Goal: Task Accomplishment & Management: Complete application form

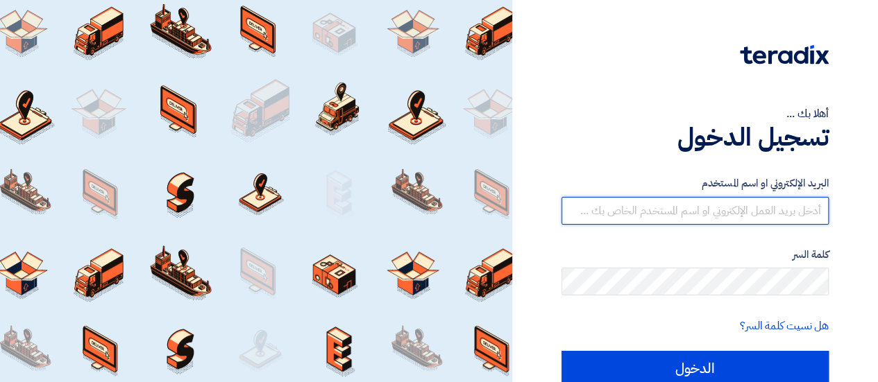
click at [668, 219] on input "text" at bounding box center [695, 211] width 267 height 28
type input "healthcare.eg@outlook.com"
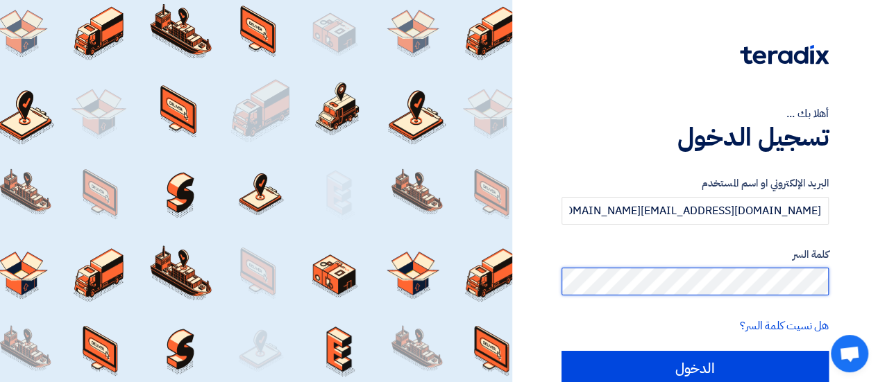
click at [562, 351] on input "الدخول" at bounding box center [695, 368] width 267 height 35
type input "Sign in"
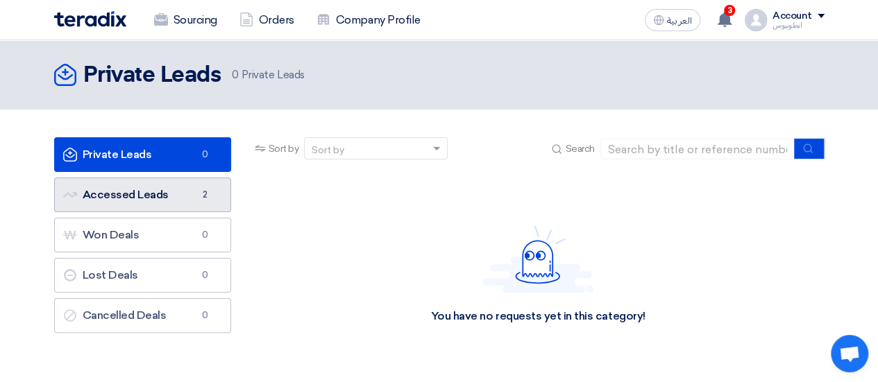
click at [192, 199] on link "Accessed Leads Accessed Leads 2" at bounding box center [142, 195] width 177 height 35
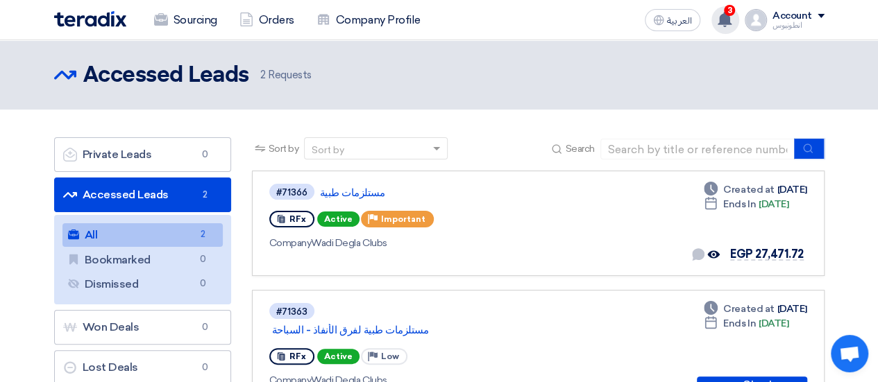
click at [718, 29] on div "3 Your offer for "مستلزمات طبية " is now Not-competitive 4 hours ago Your offer…" at bounding box center [725, 20] width 28 height 28
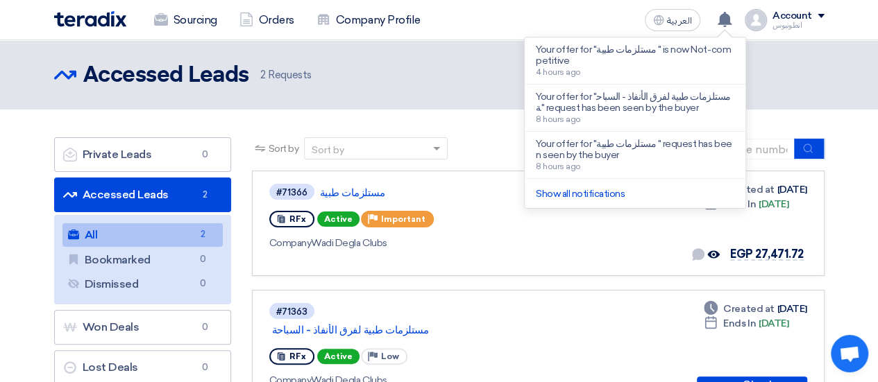
click at [453, 96] on header "Accessed Leads Accessed Leads 2 Requests" at bounding box center [439, 74] width 878 height 69
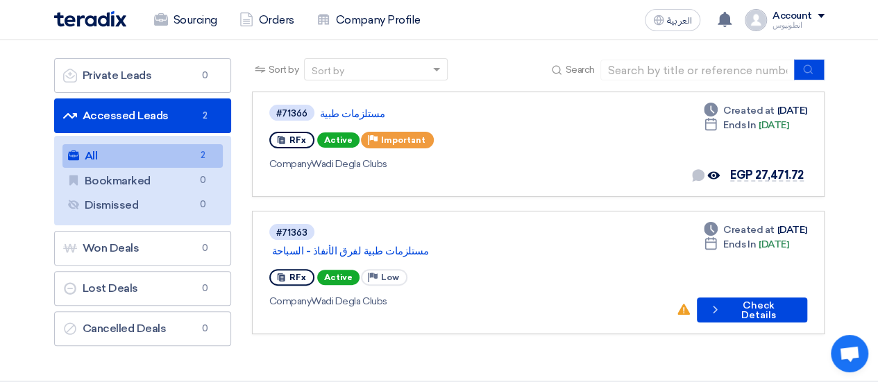
scroll to position [80, 0]
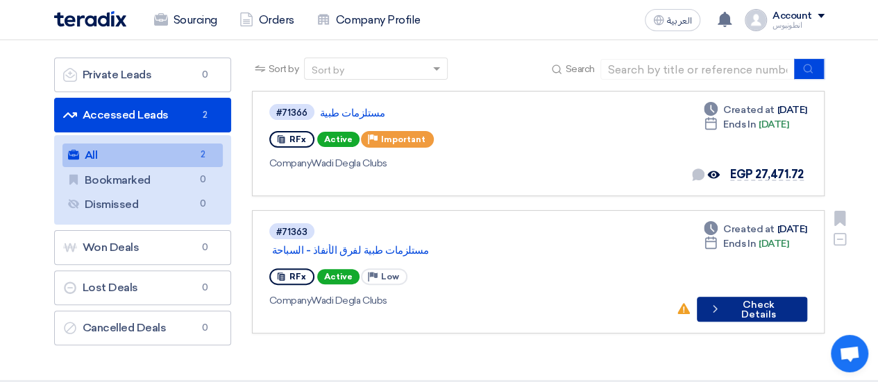
click at [750, 297] on button "Check details Check Details" at bounding box center [752, 309] width 110 height 25
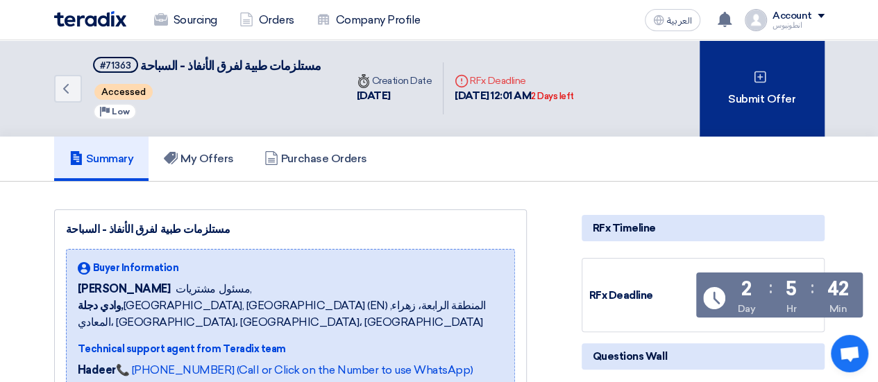
click at [730, 107] on div "Submit Offer" at bounding box center [762, 88] width 125 height 96
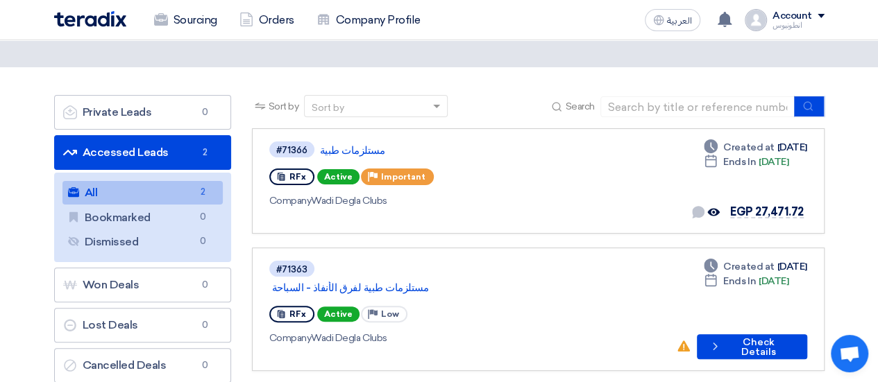
scroll to position [42, 0]
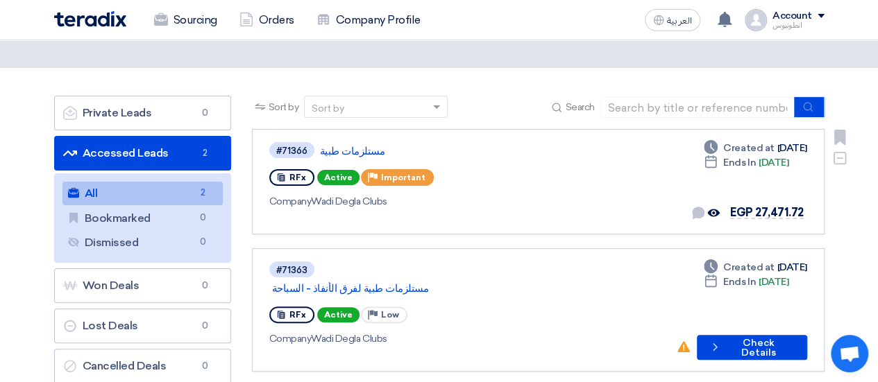
click at [523, 183] on div "RFx Active Priority Important" at bounding box center [469, 178] width 400 height 22
click at [335, 149] on link "مستلزمات طبية" at bounding box center [493, 151] width 347 height 12
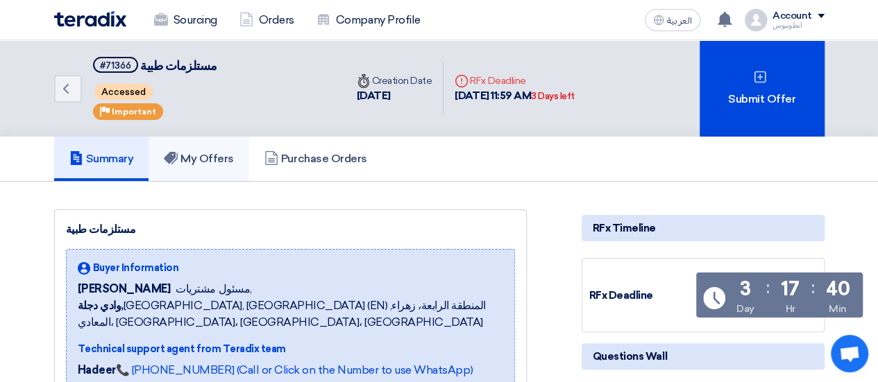
click at [205, 154] on h5 "My Offers" at bounding box center [199, 159] width 70 height 14
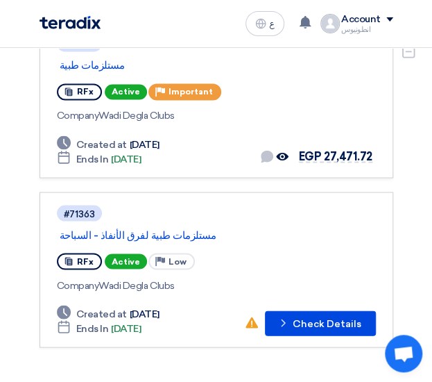
scroll to position [519, 0]
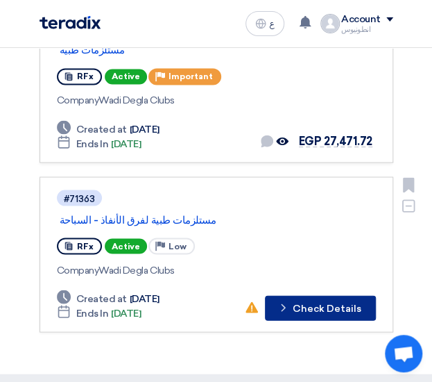
click at [305, 298] on button "Check details Check Details" at bounding box center [320, 307] width 111 height 25
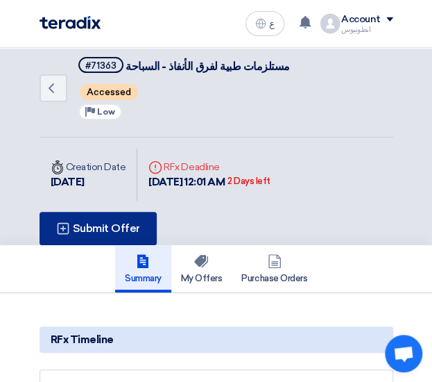
click at [115, 235] on div "Submit Offer" at bounding box center [98, 228] width 117 height 33
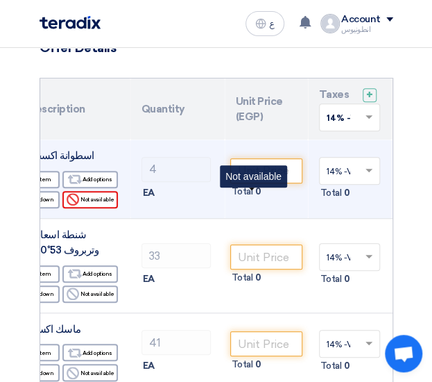
scroll to position [0, 181]
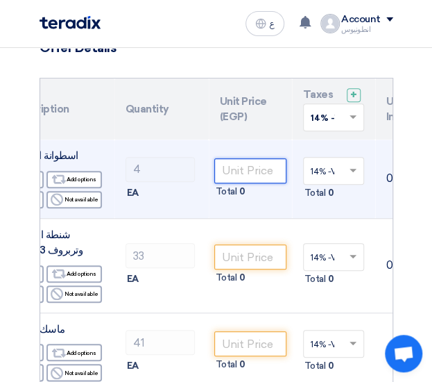
click at [250, 171] on input "number" at bounding box center [250, 170] width 72 height 25
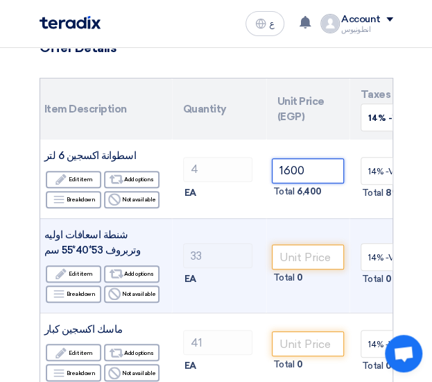
scroll to position [0, 132]
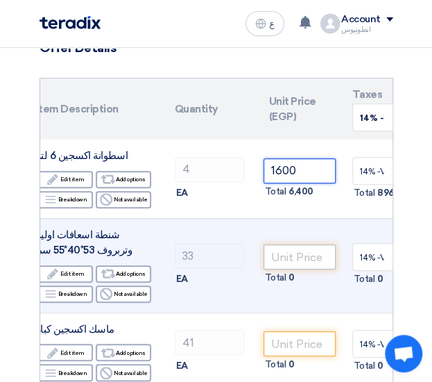
type input "1600"
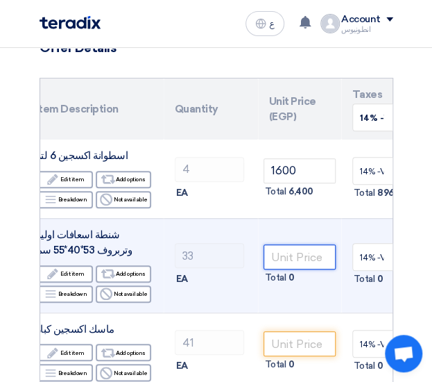
click at [287, 259] on input "number" at bounding box center [300, 256] width 72 height 25
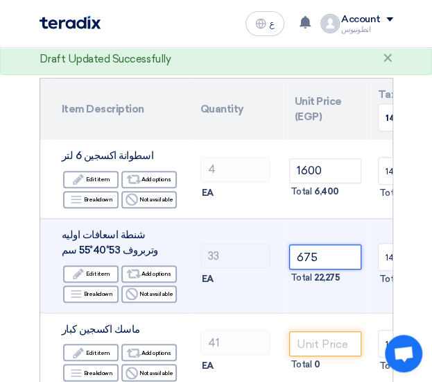
scroll to position [0, 106]
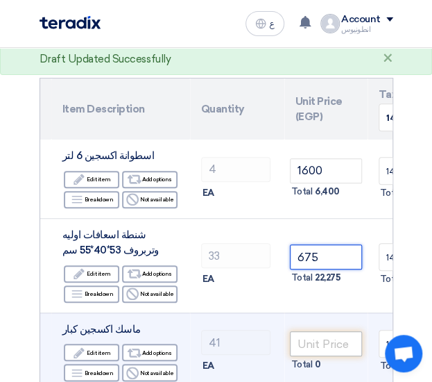
type input "675"
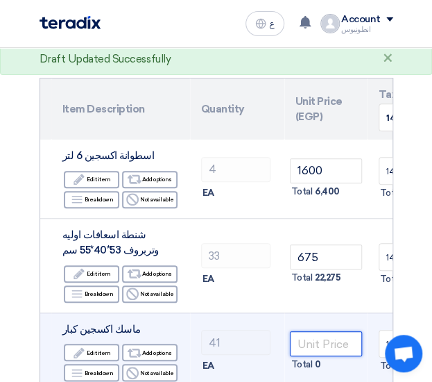
click at [312, 353] on input "number" at bounding box center [326, 343] width 72 height 25
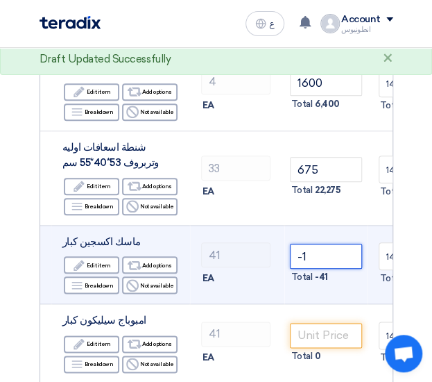
scroll to position [197, 0]
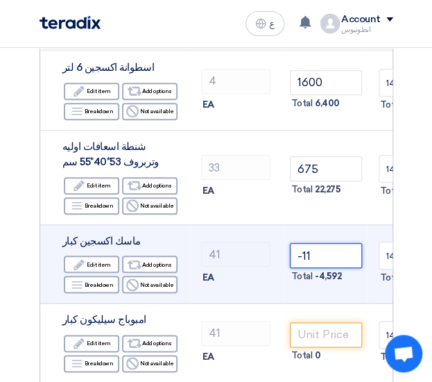
type input "-1"
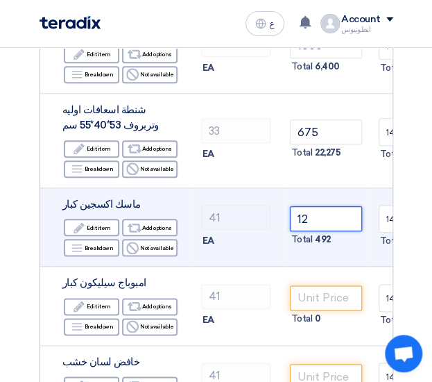
scroll to position [235, 0]
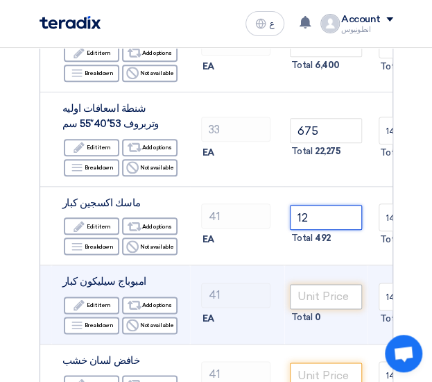
type input "12"
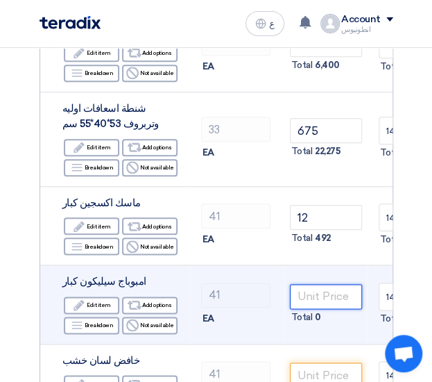
click at [333, 298] on input "number" at bounding box center [326, 296] width 72 height 25
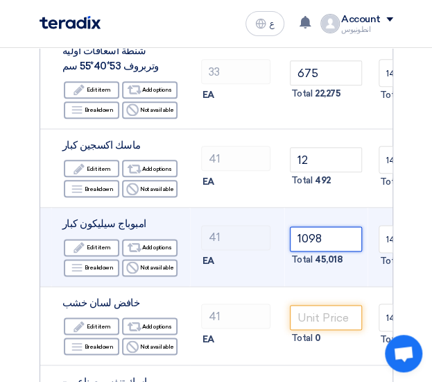
scroll to position [294, 0]
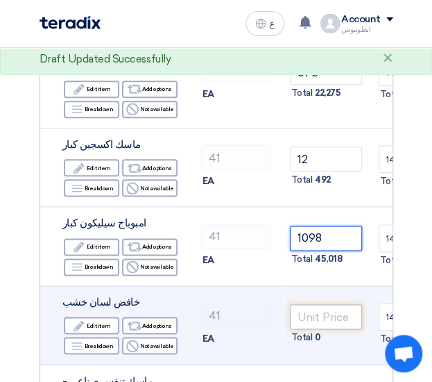
type input "1098"
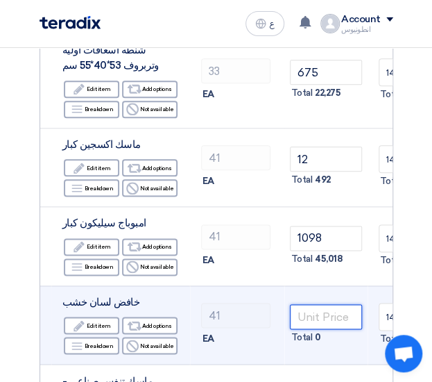
click at [333, 319] on input "number" at bounding box center [326, 316] width 72 height 25
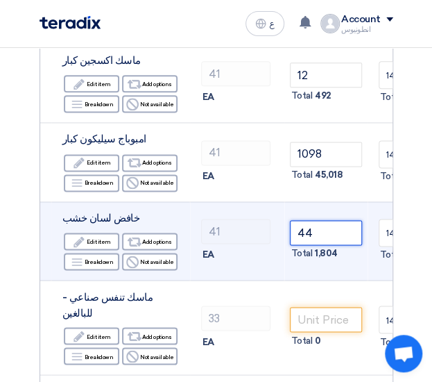
scroll to position [380, 0]
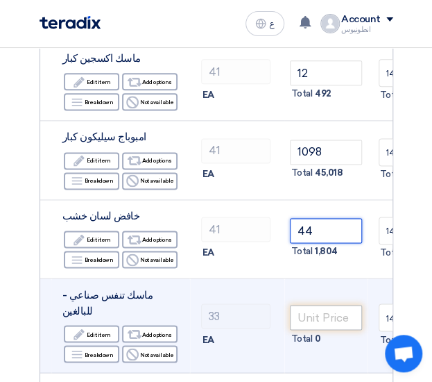
type input "44"
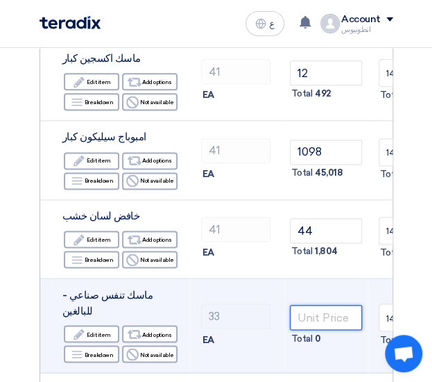
click at [323, 305] on input "number" at bounding box center [326, 317] width 72 height 25
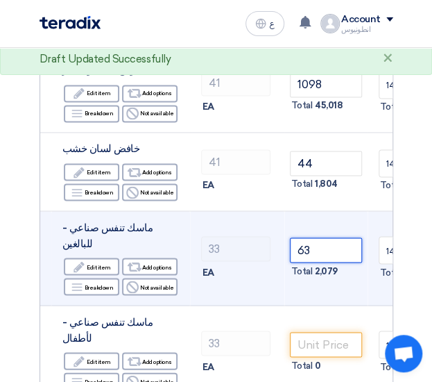
scroll to position [448, 0]
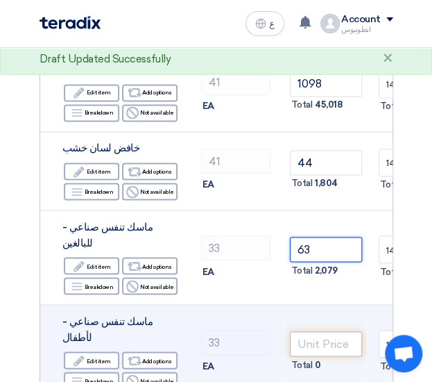
type input "63"
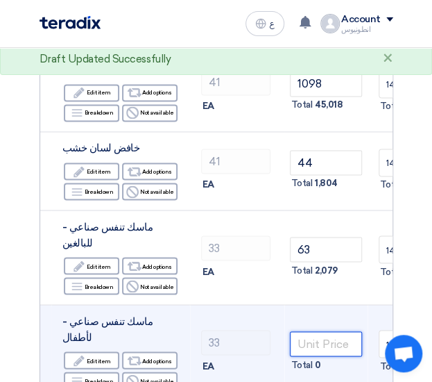
click at [327, 331] on input "number" at bounding box center [326, 343] width 72 height 25
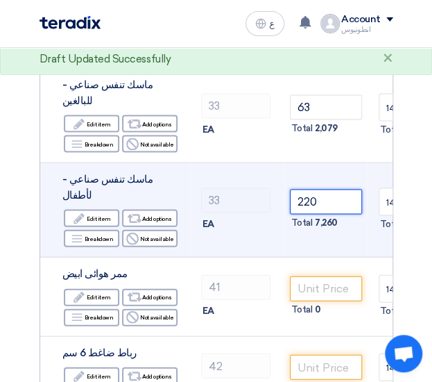
scroll to position [591, 0]
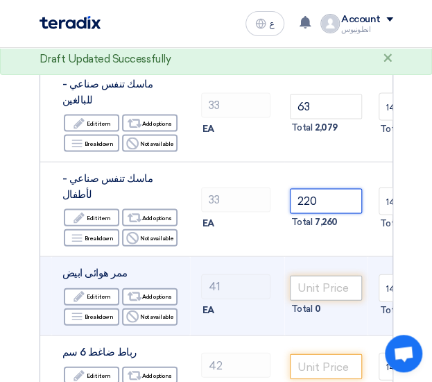
type input "220"
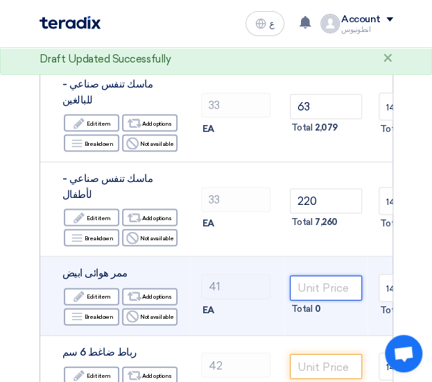
click at [315, 275] on input "number" at bounding box center [326, 287] width 72 height 25
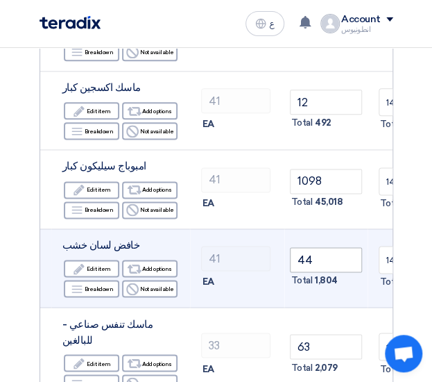
scroll to position [347, 0]
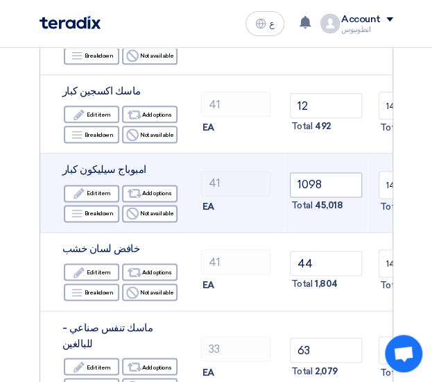
type input "5"
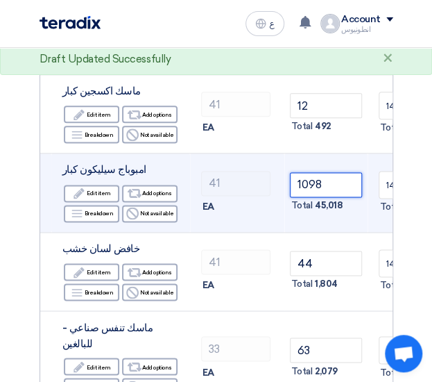
drag, startPoint x: 327, startPoint y: 184, endPoint x: 311, endPoint y: 185, distance: 16.0
click at [311, 185] on input "1098" at bounding box center [326, 184] width 72 height 25
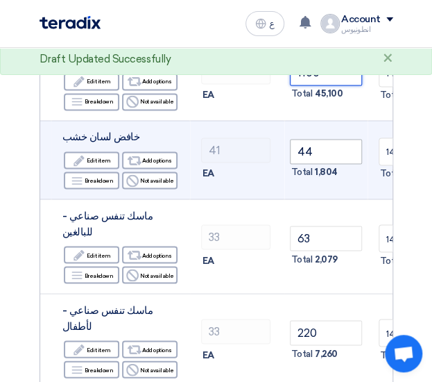
scroll to position [459, 0]
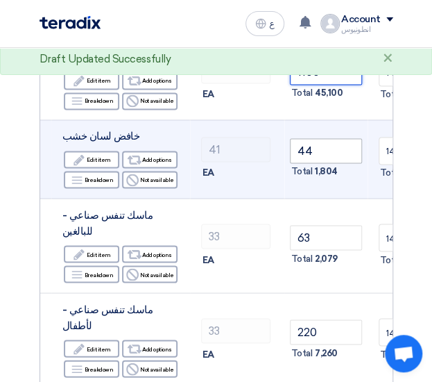
type input "1100"
click at [314, 150] on input "44" at bounding box center [326, 150] width 72 height 25
type input "44"
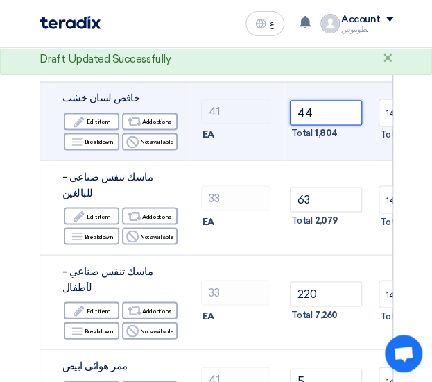
scroll to position [498, 0]
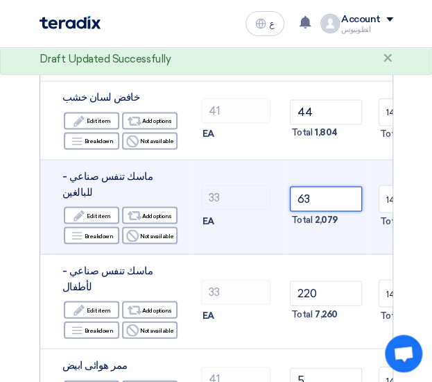
click at [312, 186] on input "63" at bounding box center [326, 198] width 72 height 25
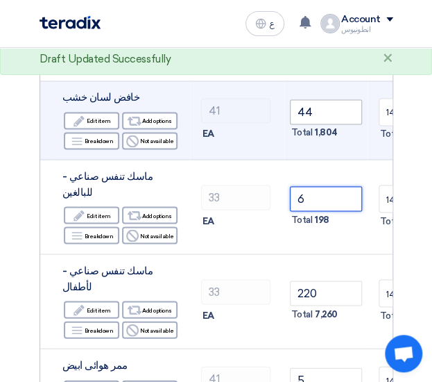
type input "6"
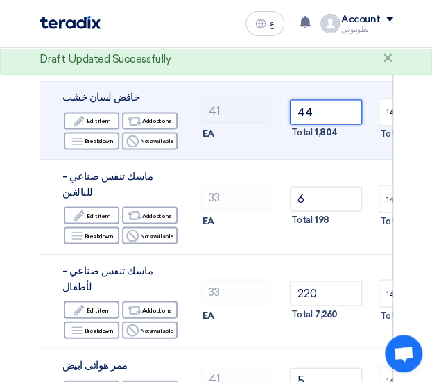
click at [318, 99] on input "44" at bounding box center [326, 111] width 72 height 25
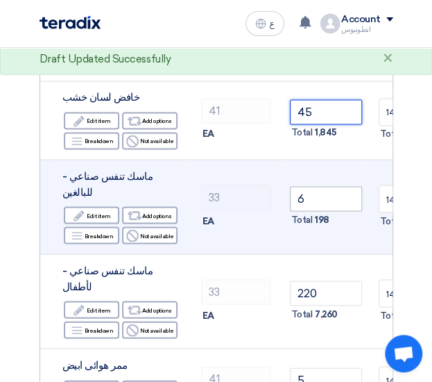
type input "45"
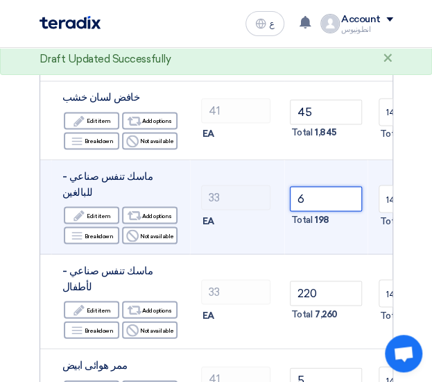
click at [322, 196] on input "6" at bounding box center [326, 198] width 72 height 25
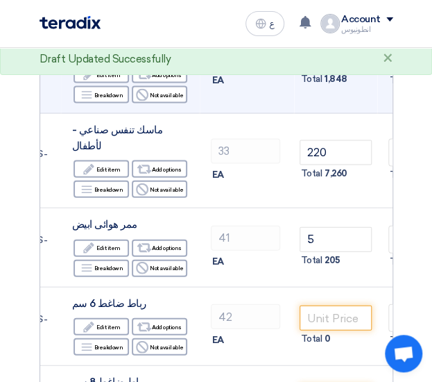
scroll to position [650, 0]
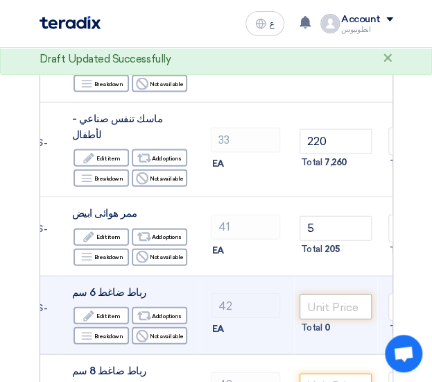
type input "56"
click at [325, 294] on input "number" at bounding box center [336, 306] width 72 height 25
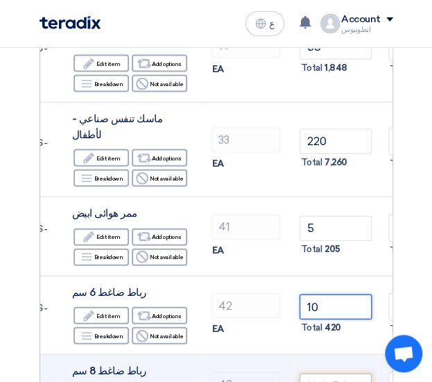
type input "10"
click at [338, 373] on input "number" at bounding box center [336, 385] width 72 height 25
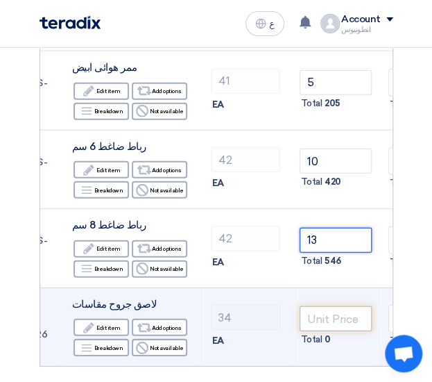
type input "13"
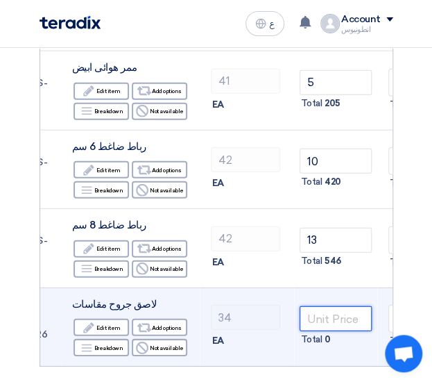
click at [331, 306] on input "number" at bounding box center [336, 318] width 72 height 25
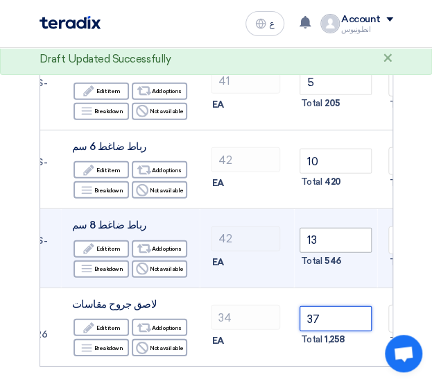
type input "37"
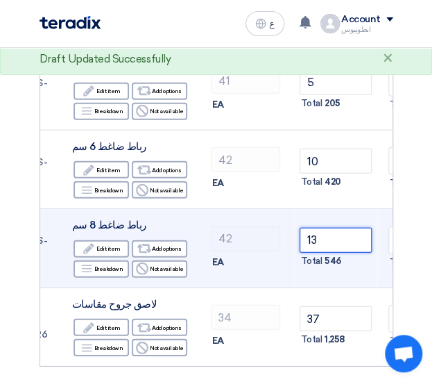
click at [326, 228] on input "13" at bounding box center [336, 240] width 72 height 25
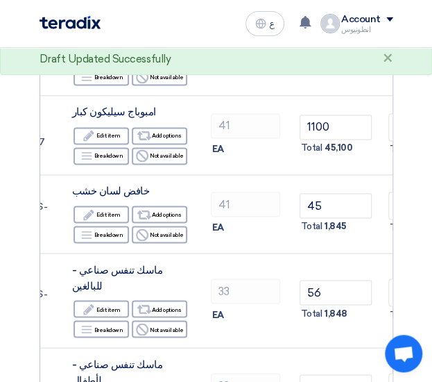
scroll to position [404, 0]
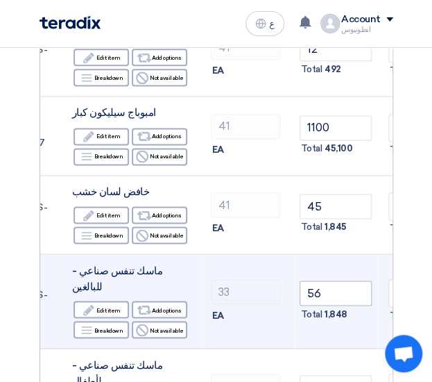
type input "18"
click at [310, 284] on input "56" at bounding box center [336, 292] width 72 height 25
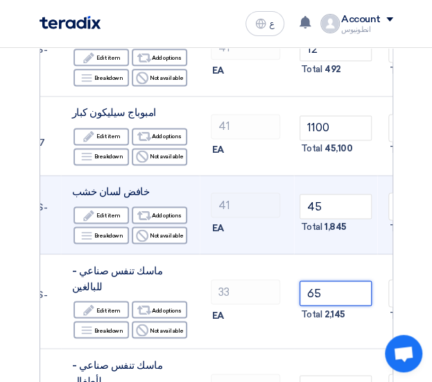
type input "65"
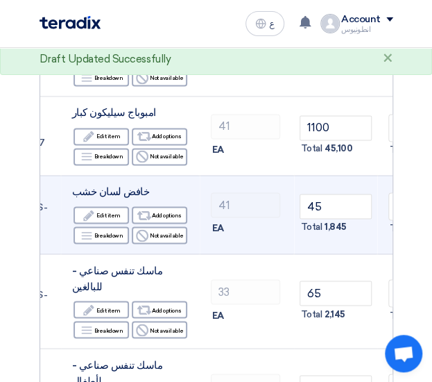
click at [343, 247] on td "45 Total 1,845" at bounding box center [335, 214] width 83 height 79
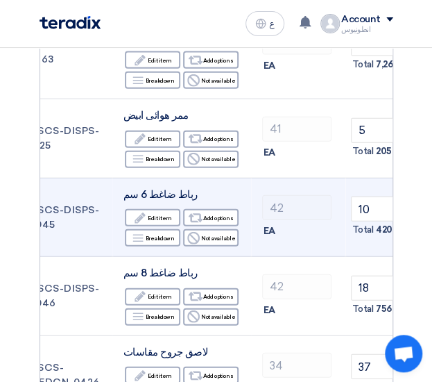
scroll to position [748, 0]
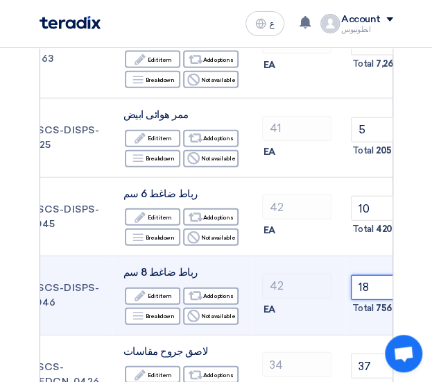
click at [377, 275] on input "18" at bounding box center [387, 287] width 72 height 25
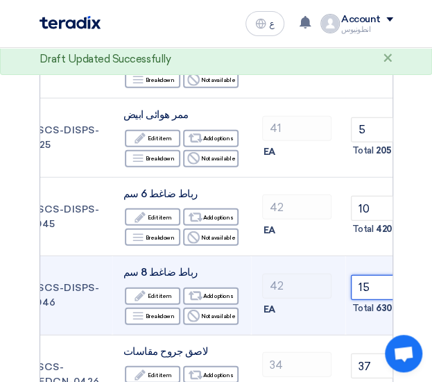
click at [377, 275] on input "15" at bounding box center [387, 287] width 72 height 25
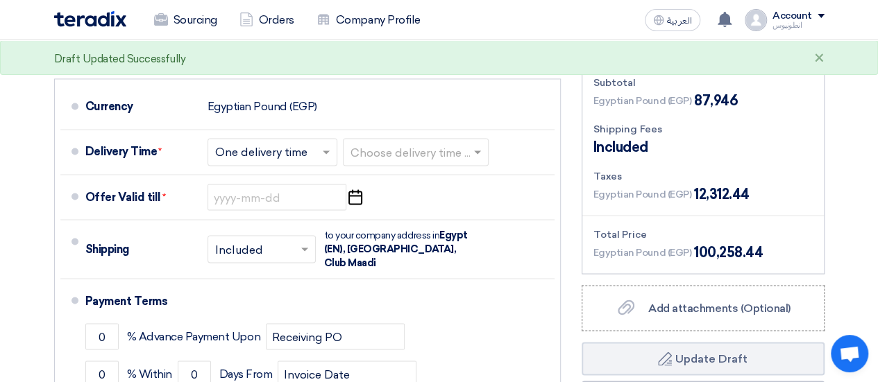
scroll to position [1160, 0]
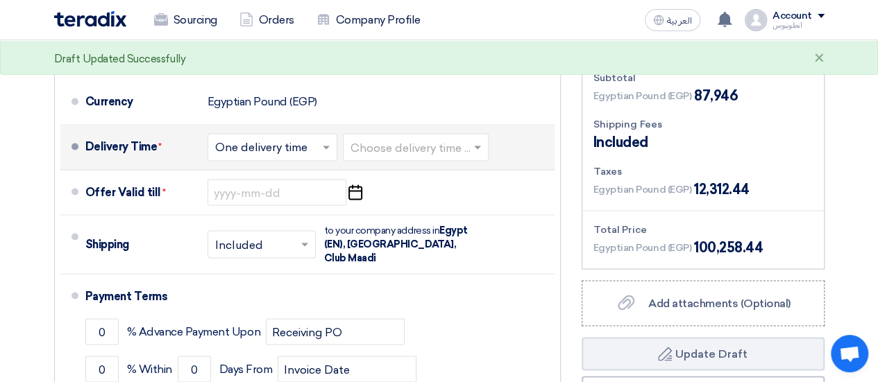
type input "13"
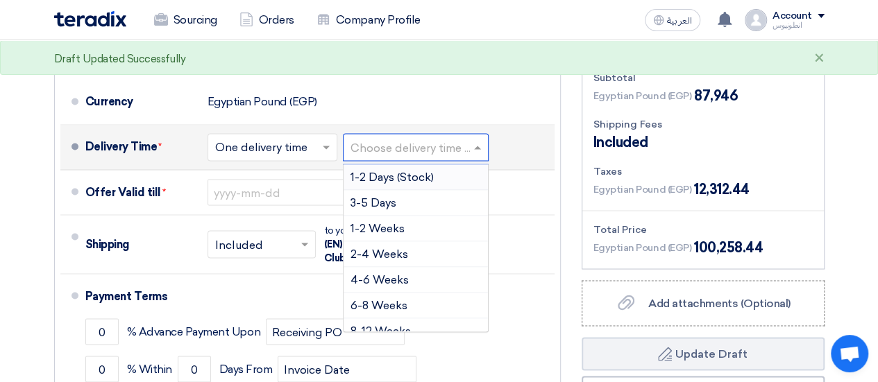
click at [411, 144] on input "text" at bounding box center [417, 149] width 132 height 20
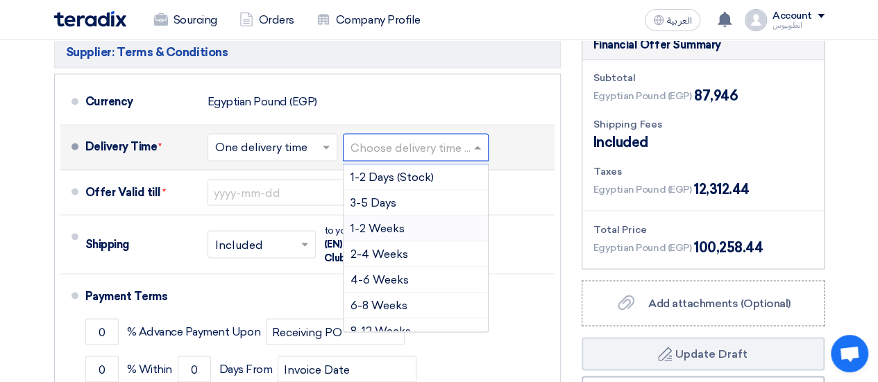
click at [402, 221] on span "1-2 Weeks" at bounding box center [378, 227] width 54 height 13
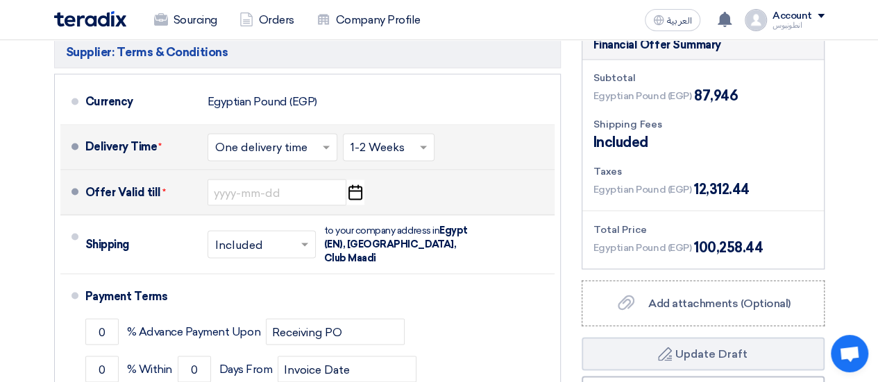
click at [361, 189] on use "button" at bounding box center [355, 192] width 14 height 15
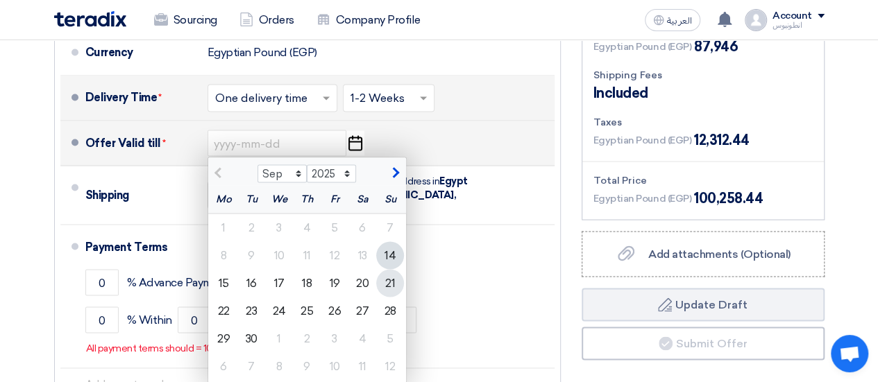
scroll to position [1210, 0]
click at [358, 312] on div "27" at bounding box center [362, 310] width 28 height 28
type input "9/27/2025"
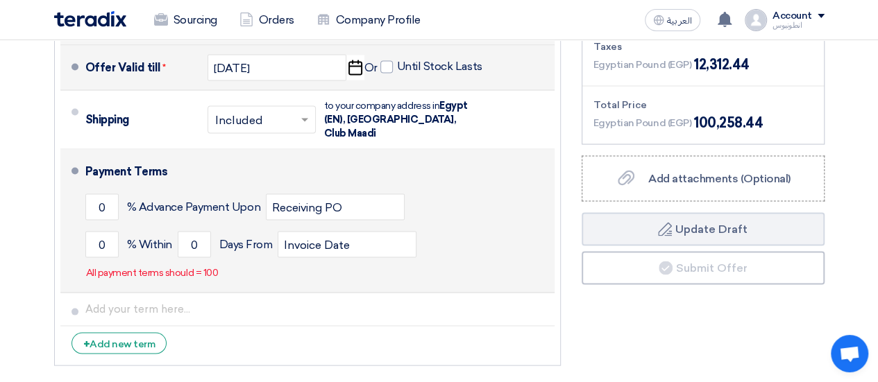
scroll to position [1288, 0]
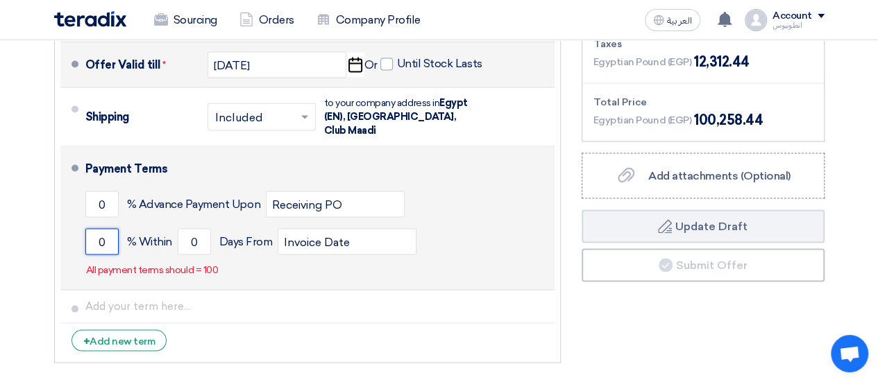
click at [106, 228] on input "0" at bounding box center [101, 241] width 33 height 26
type input "100"
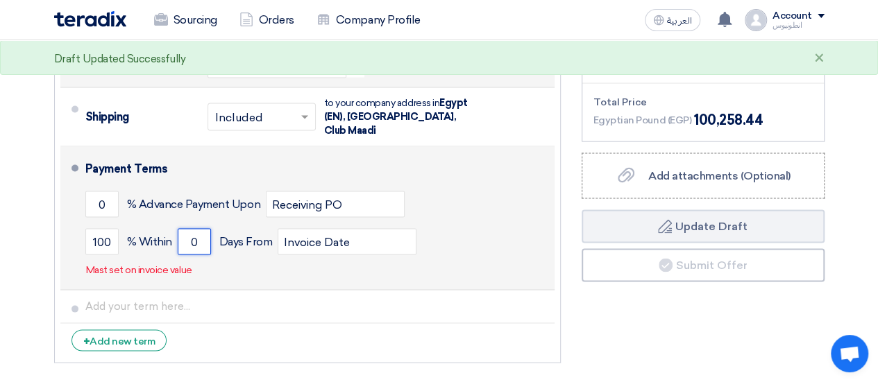
click at [189, 228] on input "0" at bounding box center [194, 241] width 33 height 26
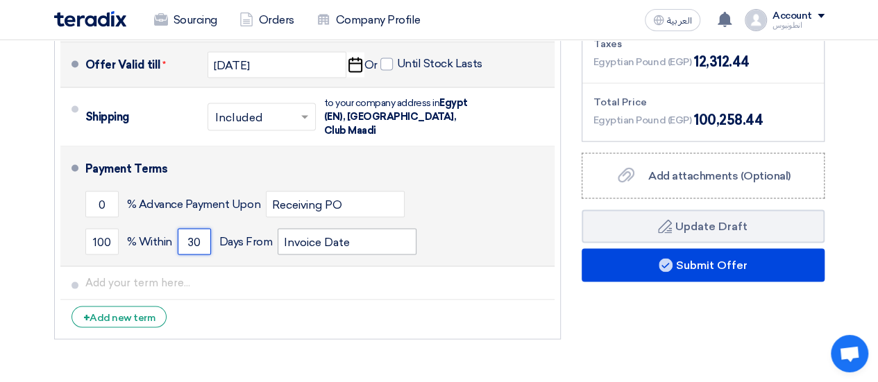
type input "30"
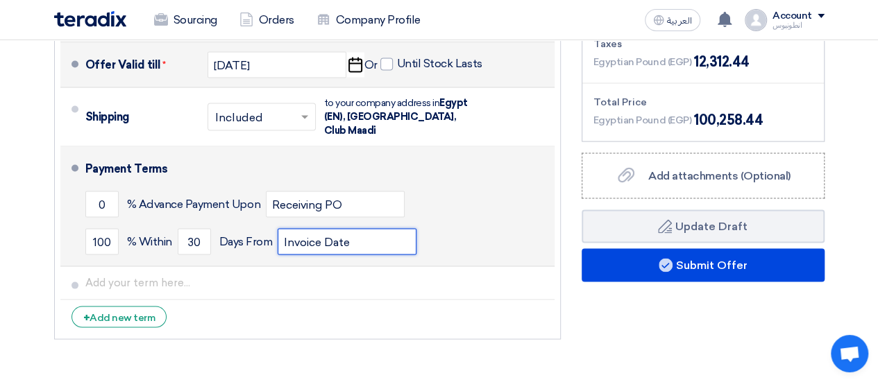
drag, startPoint x: 348, startPoint y: 223, endPoint x: 278, endPoint y: 223, distance: 70.1
click at [278, 228] on input "Invoice Date" at bounding box center [347, 241] width 139 height 26
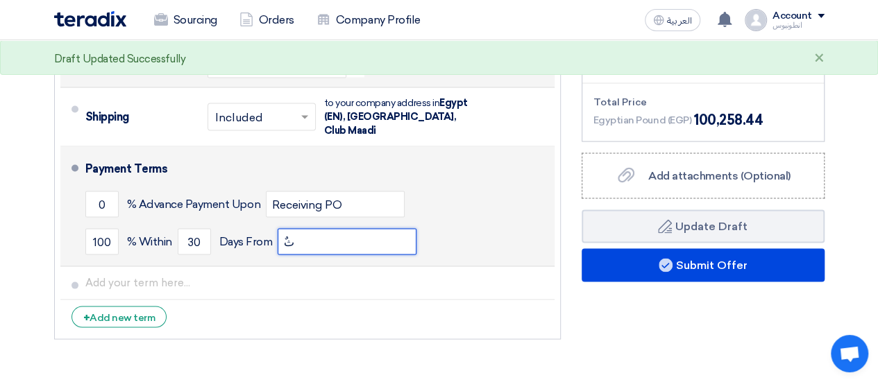
type input "ٌ"
type input "Receiving order"
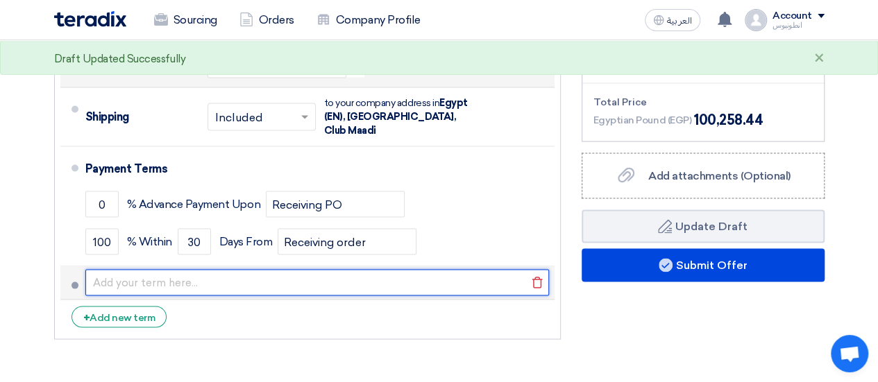
click at [219, 269] on input "text" at bounding box center [317, 282] width 464 height 26
type input "Cheque with a date of one month upon receiving order"
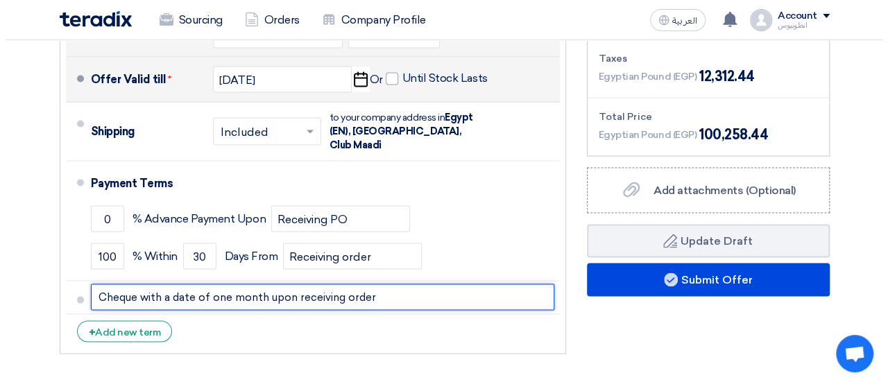
scroll to position [1210, 0]
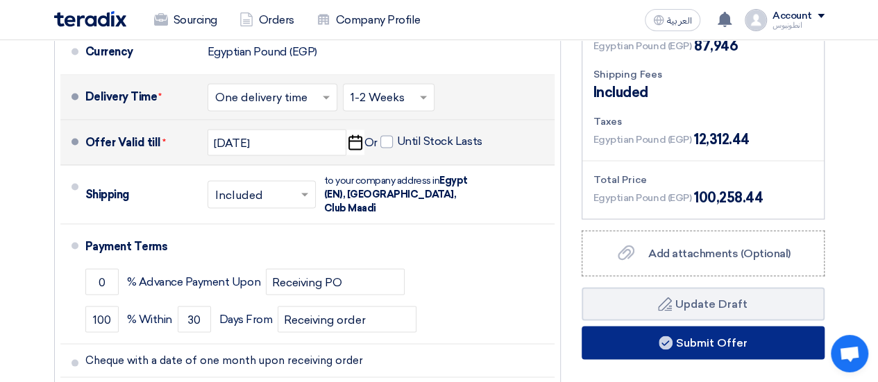
click at [707, 338] on button "Submit Offer" at bounding box center [703, 342] width 243 height 33
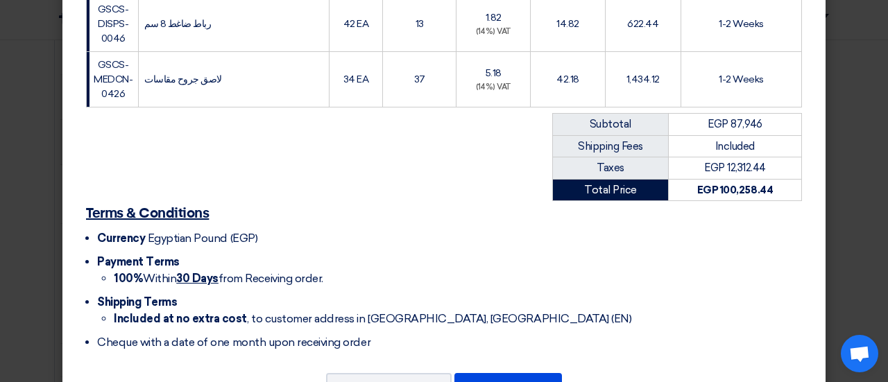
scroll to position [851, 0]
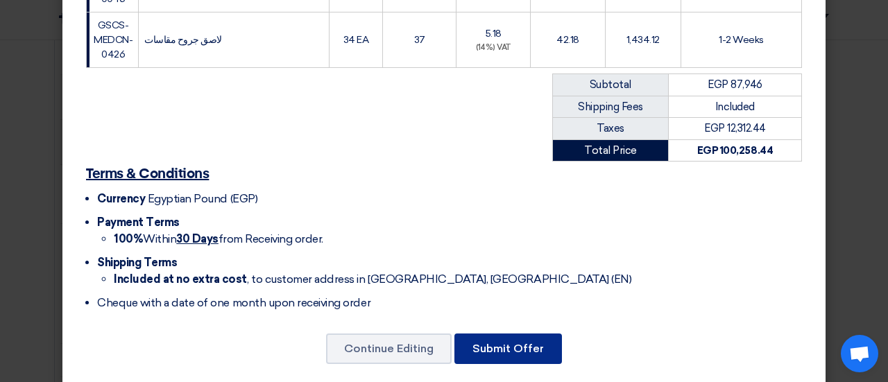
click at [501, 336] on button "Submit Offer" at bounding box center [509, 349] width 108 height 31
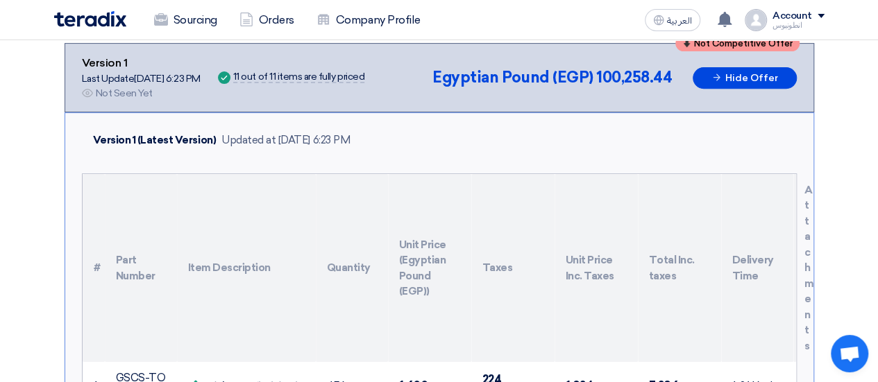
scroll to position [1495, 0]
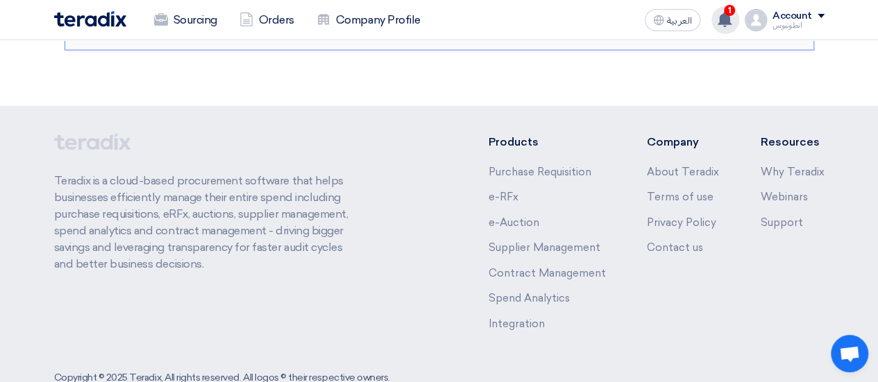
click at [720, 15] on icon at bounding box center [724, 19] width 15 height 15
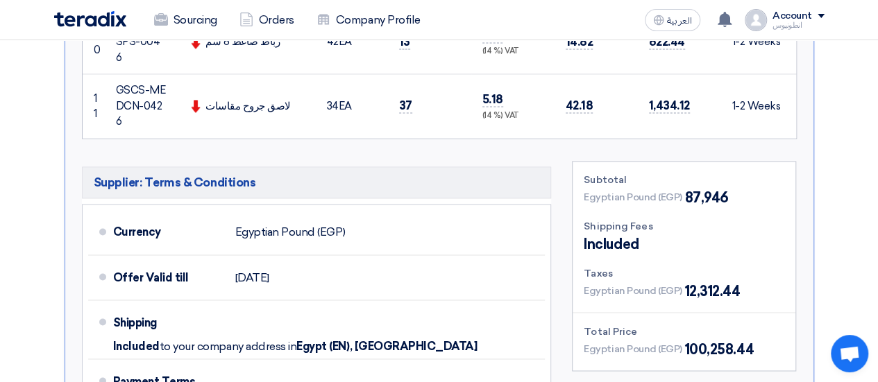
scroll to position [1051, 0]
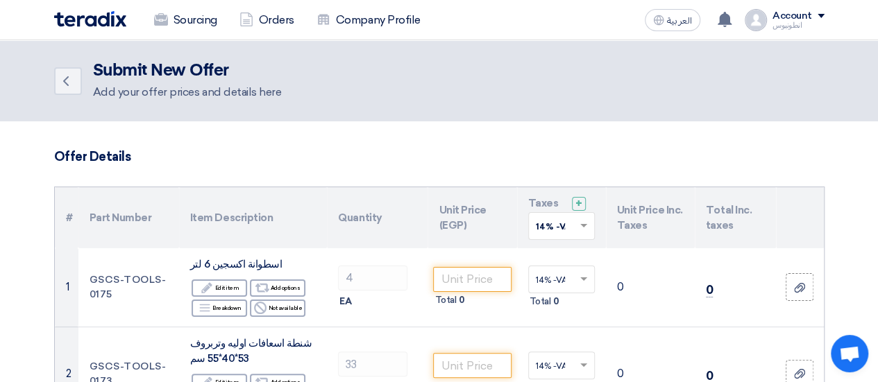
click at [110, 24] on img at bounding box center [90, 19] width 72 height 16
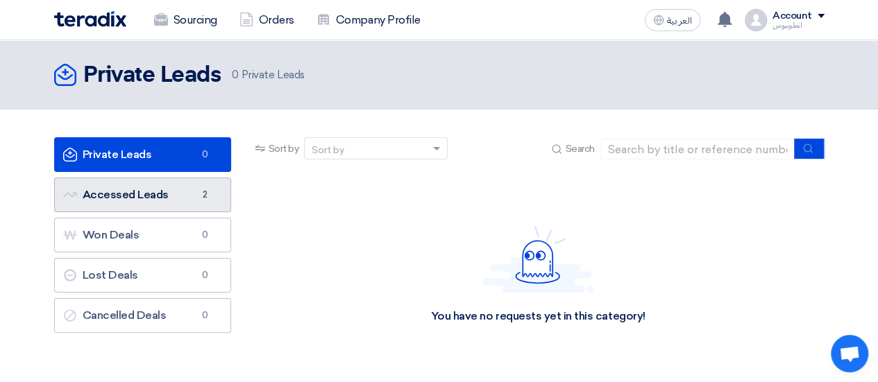
click at [165, 189] on link "Accessed Leads Accessed Leads 2" at bounding box center [142, 195] width 177 height 35
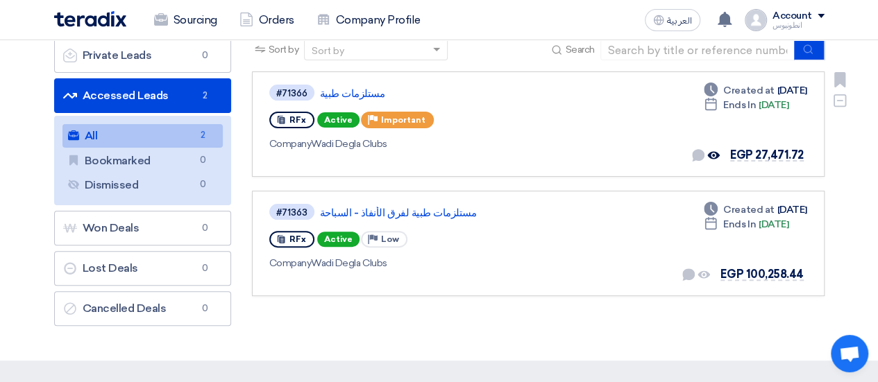
scroll to position [103, 0]
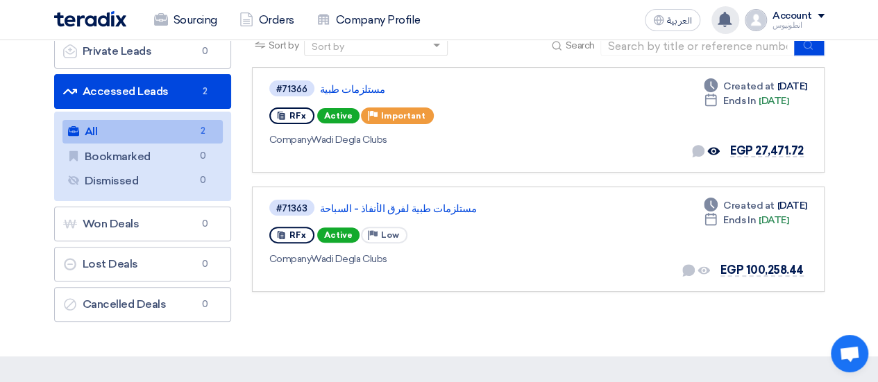
click at [730, 17] on use at bounding box center [725, 19] width 14 height 15
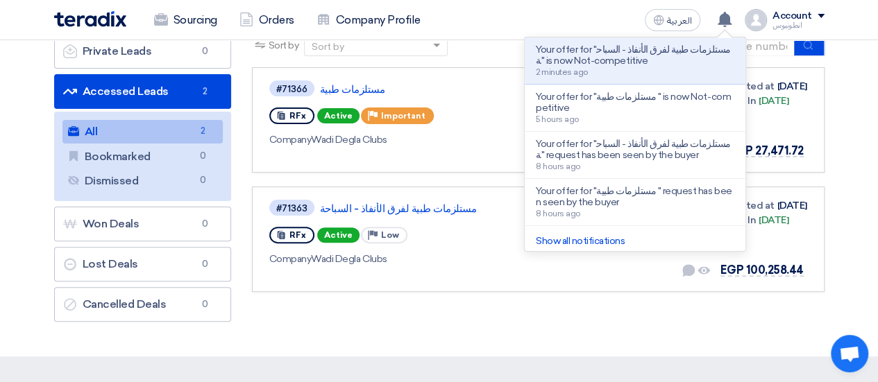
click at [528, 328] on section "Private Leads Private Leads 0 Accessed Leads Accessed Leads 2 All All 2 Bookmar…" at bounding box center [439, 181] width 878 height 351
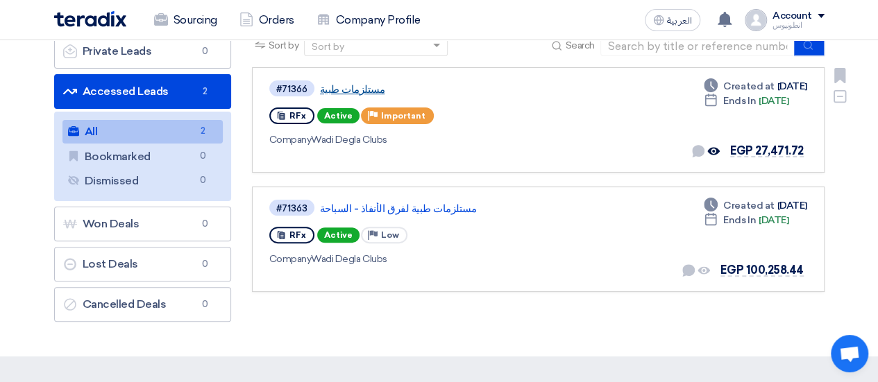
click at [353, 85] on link "مستلزمات طبية" at bounding box center [493, 89] width 347 height 12
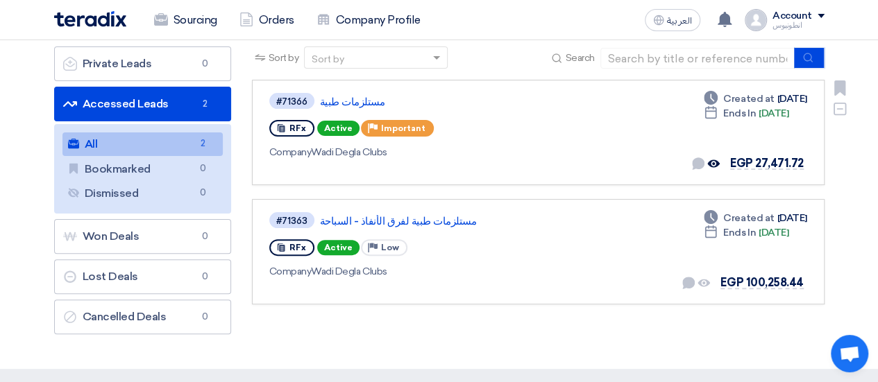
scroll to position [92, 0]
